Goal: Find specific page/section: Find specific page/section

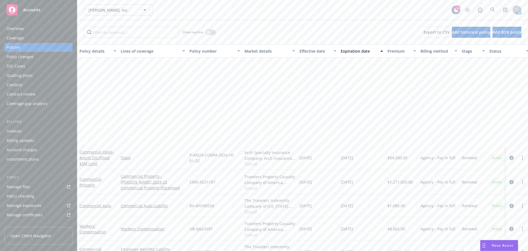
scroll to position [110, 0]
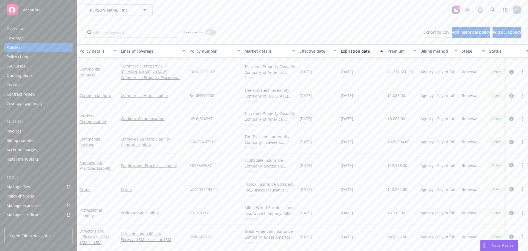
click at [17, 76] on div "Quoting plans" at bounding box center [20, 75] width 26 height 9
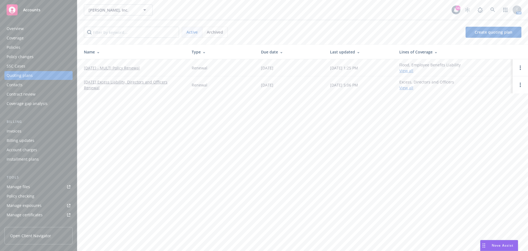
click at [111, 67] on link "10/01/25 - MULTI Policy Renewal" at bounding box center [112, 68] width 56 height 6
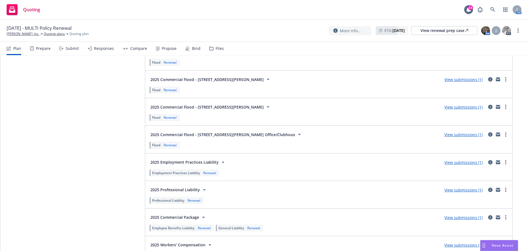
scroll to position [1000, 0]
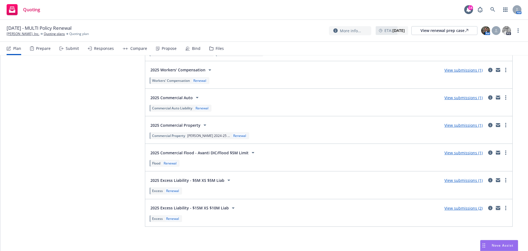
click at [496, 208] on icon "mail" at bounding box center [498, 208] width 4 height 4
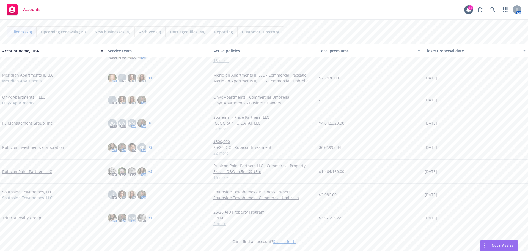
scroll to position [358, 0]
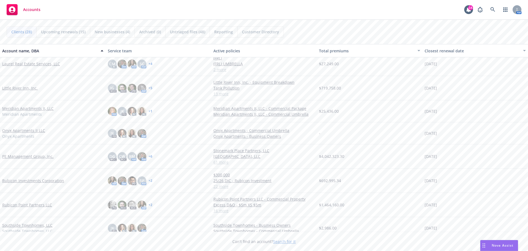
click at [22, 89] on link "Little River Inn, Inc." at bounding box center [19, 88] width 35 height 6
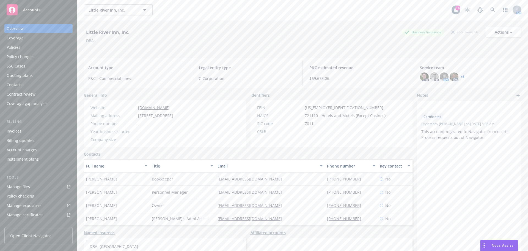
click at [19, 48] on div "Policies" at bounding box center [14, 47] width 14 height 9
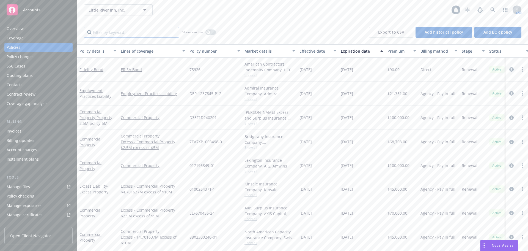
click at [102, 33] on input "Filter by keyword..." at bounding box center [131, 32] width 95 height 11
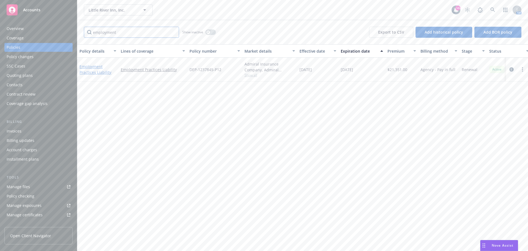
type input "employment"
click at [95, 66] on link "Employment Practices Liability" at bounding box center [95, 69] width 32 height 11
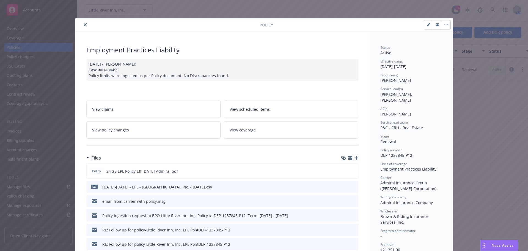
click at [83, 23] on button "close" at bounding box center [85, 24] width 7 height 7
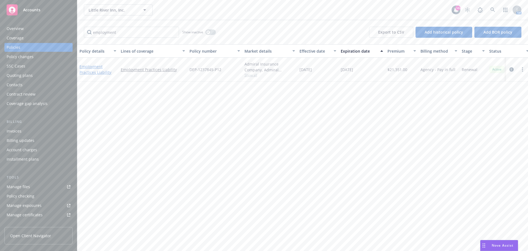
click at [90, 65] on link "Employment Practices Liability" at bounding box center [95, 69] width 32 height 11
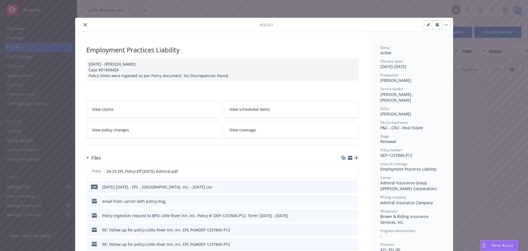
scroll to position [17, 0]
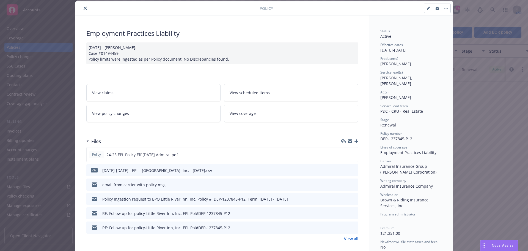
click at [346, 238] on link "View all" at bounding box center [351, 238] width 14 height 6
